Goal: Register for event/course

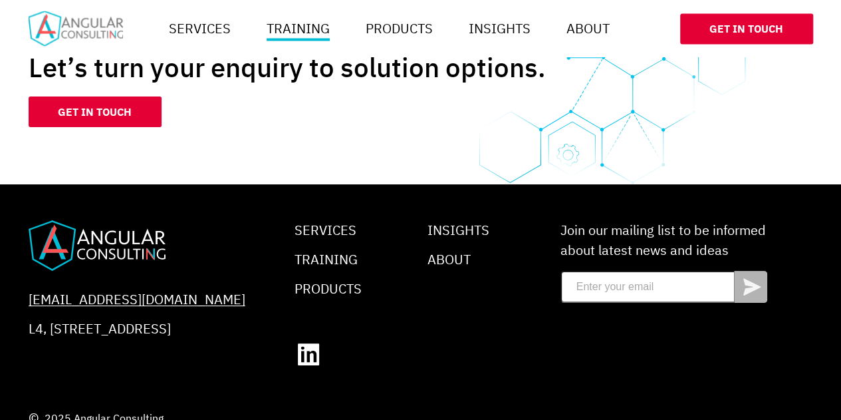
scroll to position [1243, 0]
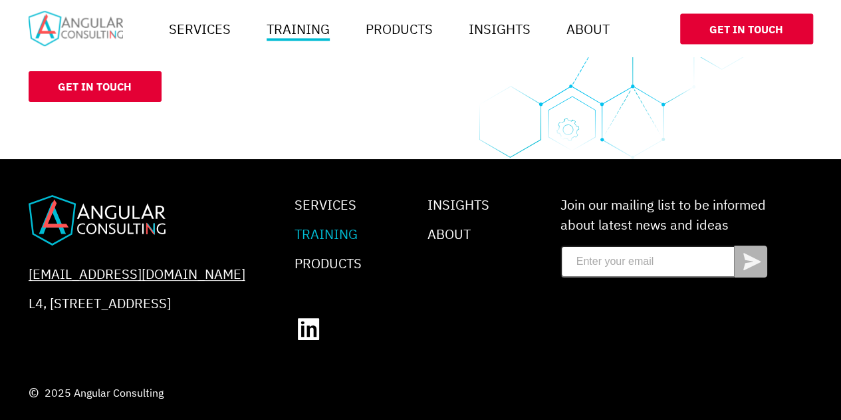
click at [324, 234] on link "Training" at bounding box center [326, 234] width 63 height 18
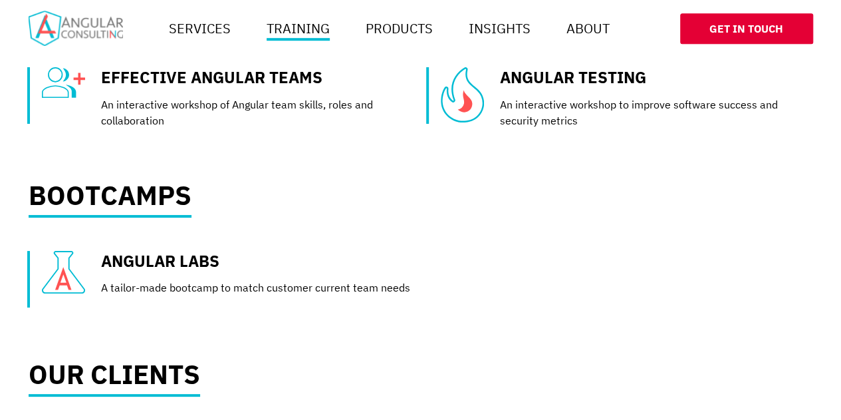
scroll to position [388, 0]
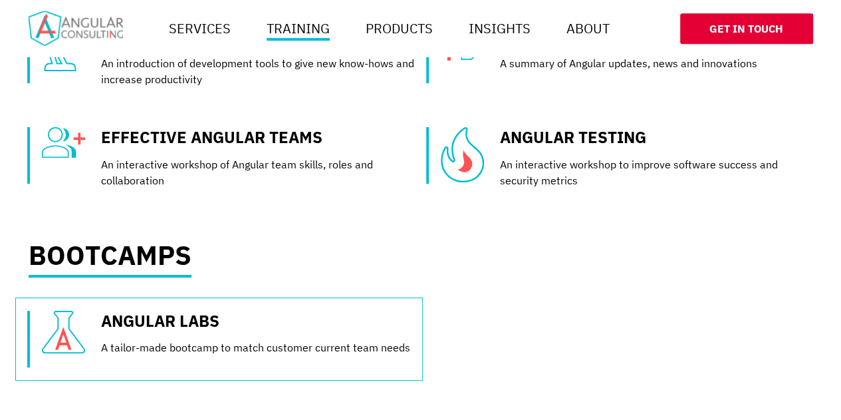
click at [136, 331] on link "Angular Labs" at bounding box center [160, 320] width 118 height 21
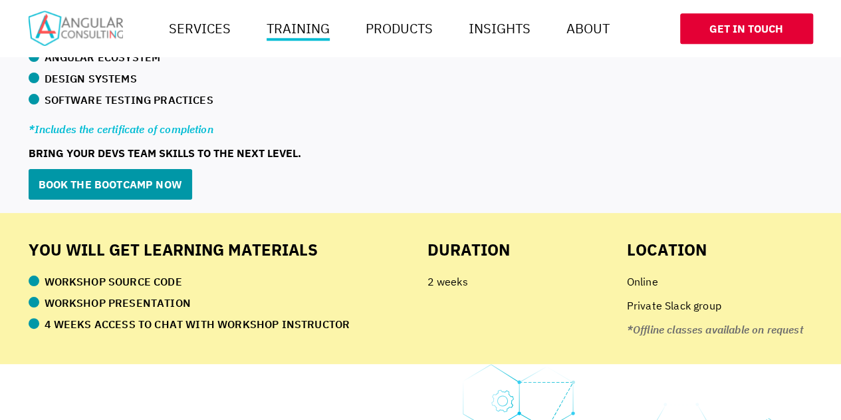
scroll to position [775, 0]
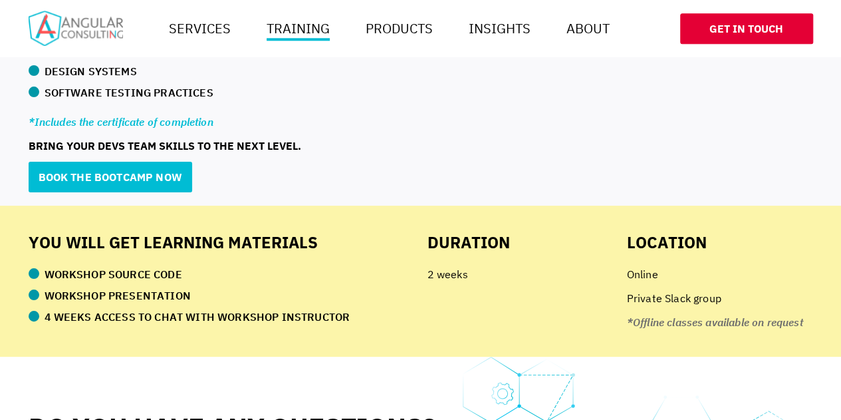
click at [134, 179] on link "Book the bootcamp now" at bounding box center [111, 177] width 164 height 31
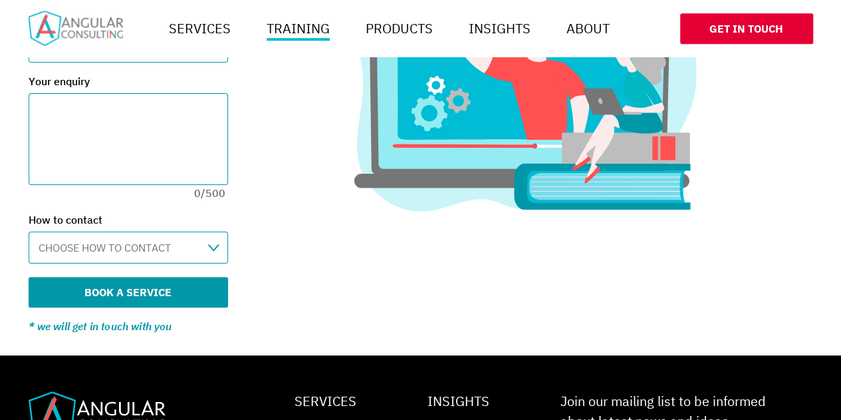
scroll to position [497, 0]
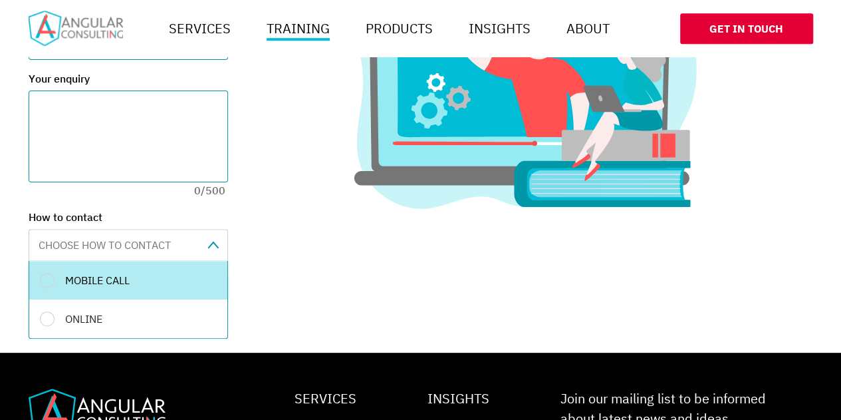
click at [211, 247] on span at bounding box center [214, 245] width 12 height 8
click at [51, 279] on div "Mobile call" at bounding box center [128, 280] width 198 height 39
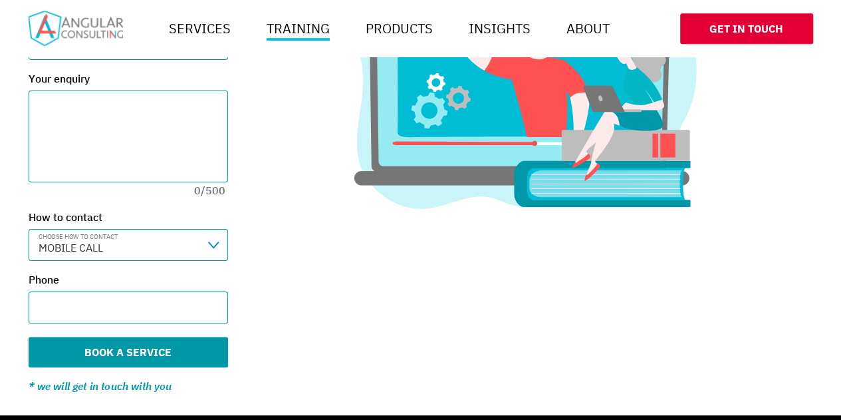
click at [176, 301] on input "Phone" at bounding box center [129, 307] width 200 height 32
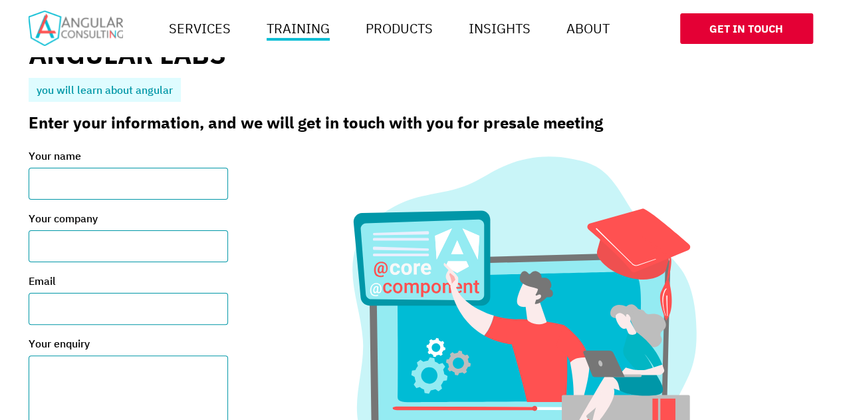
scroll to position [227, 0]
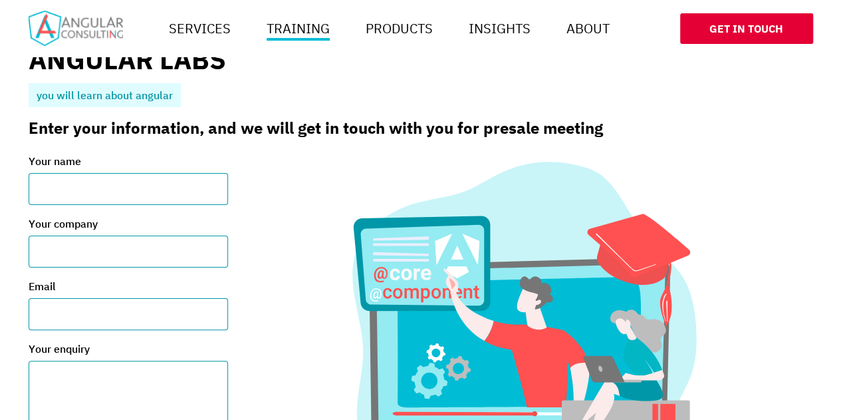
type input "[PHONE_NUMBER]"
click at [140, 185] on input "Your name" at bounding box center [129, 189] width 200 height 32
type input "[PERSON_NAME] [PERSON_NAME]"
click at [87, 260] on input "Your company" at bounding box center [129, 251] width 200 height 32
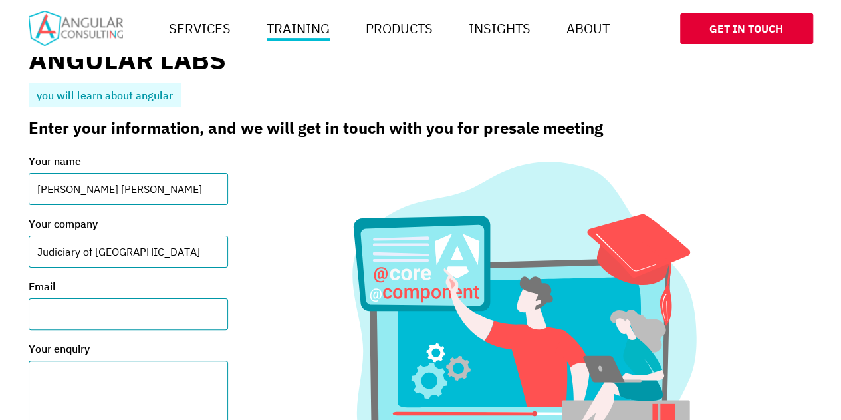
type input "Judiciary of [GEOGRAPHIC_DATA]"
click at [97, 318] on input "Email" at bounding box center [129, 314] width 200 height 32
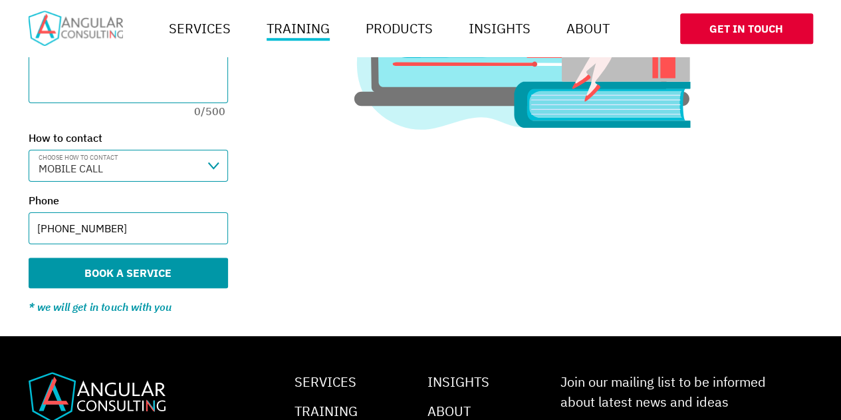
scroll to position [580, 0]
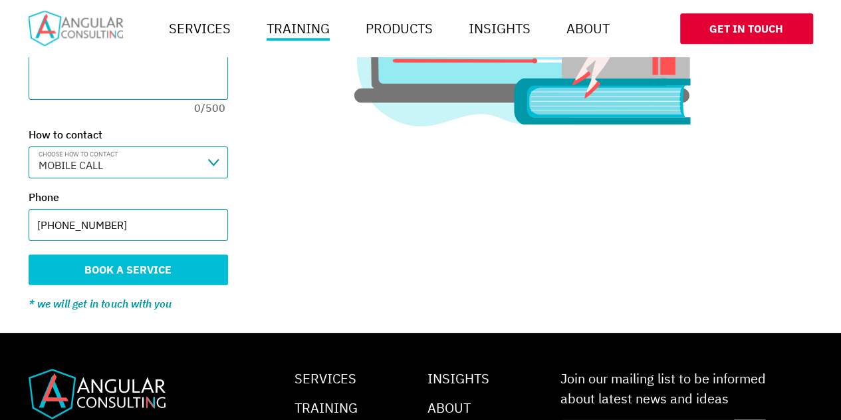
type input "[PERSON_NAME][EMAIL_ADDRESS][PERSON_NAME][DOMAIN_NAME]"
click at [170, 270] on button "Book a service" at bounding box center [129, 269] width 200 height 31
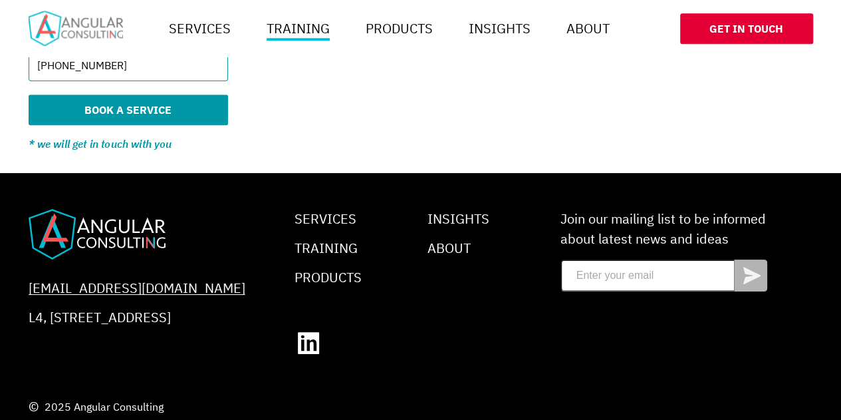
scroll to position [750, 0]
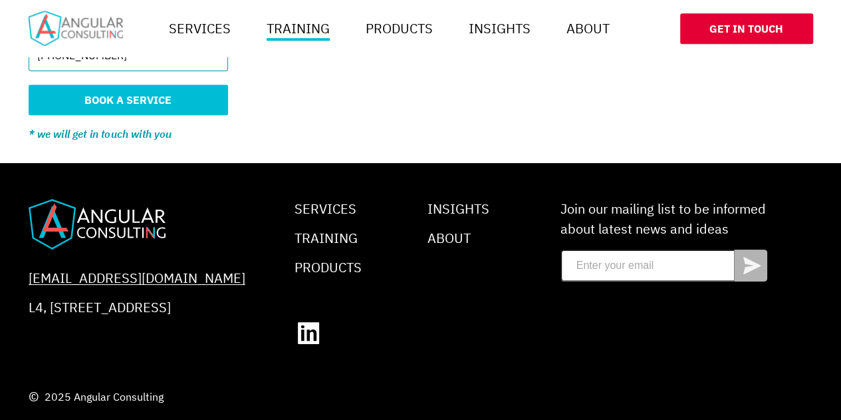
type textarea "please share to me the course guideline, quotation and other important informat…"
click at [108, 96] on button "Book a service" at bounding box center [129, 99] width 200 height 31
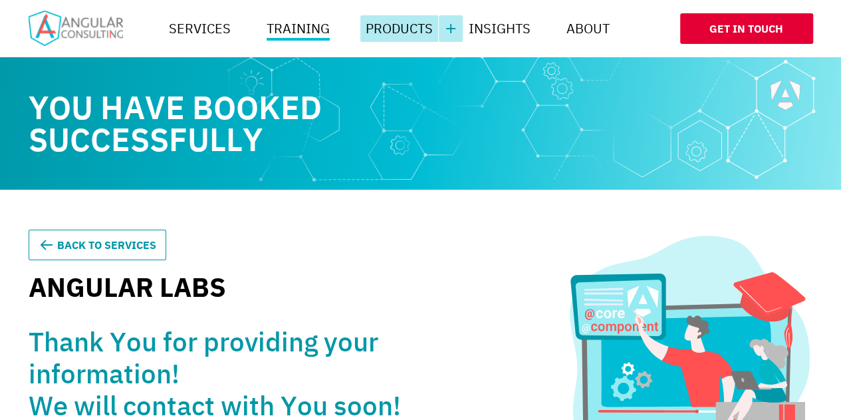
click at [402, 31] on link "Products" at bounding box center [399, 28] width 78 height 27
